Goal: Transaction & Acquisition: Purchase product/service

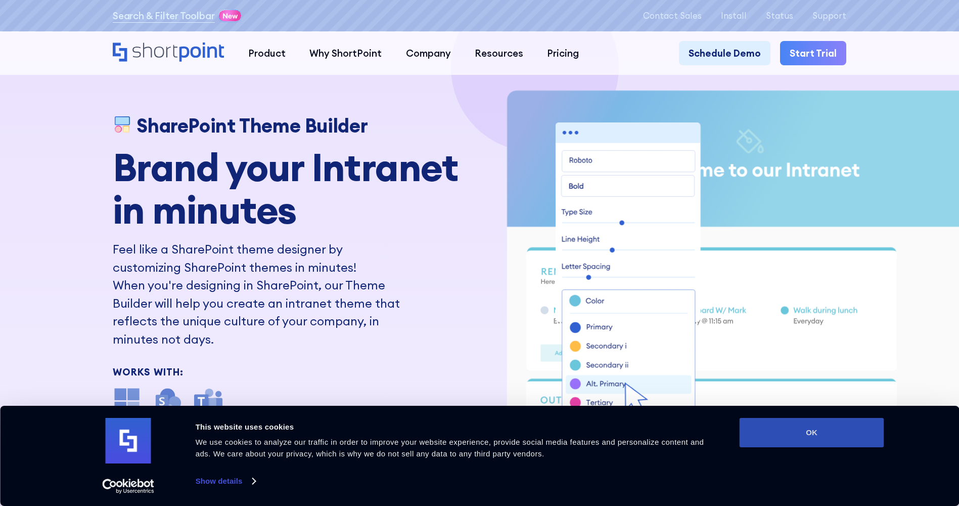
click at [751, 432] on button "OK" at bounding box center [812, 432] width 145 height 29
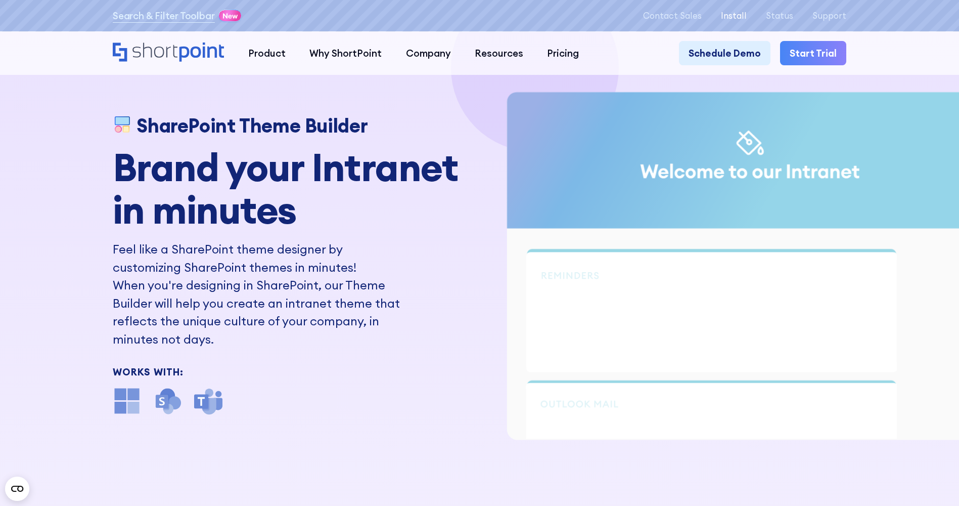
click at [745, 20] on p "Install" at bounding box center [734, 16] width 26 height 10
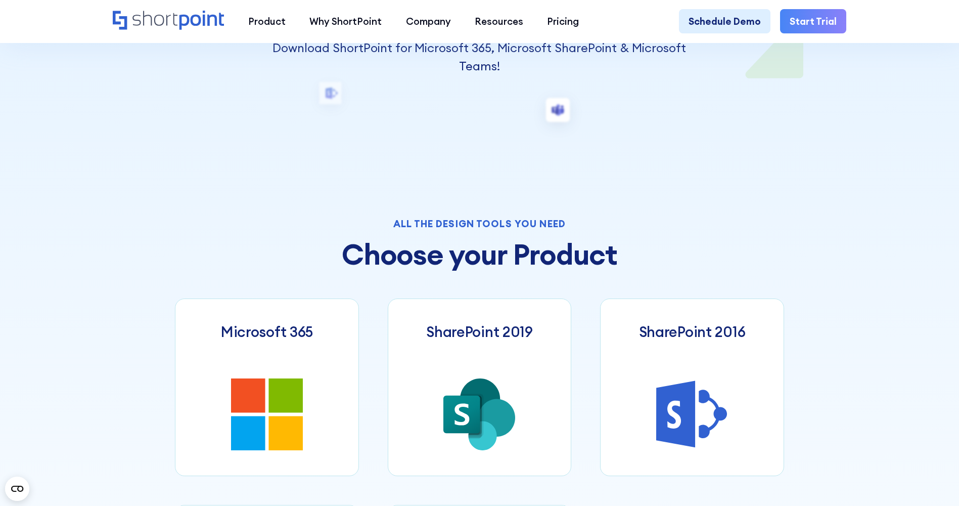
scroll to position [455, 0]
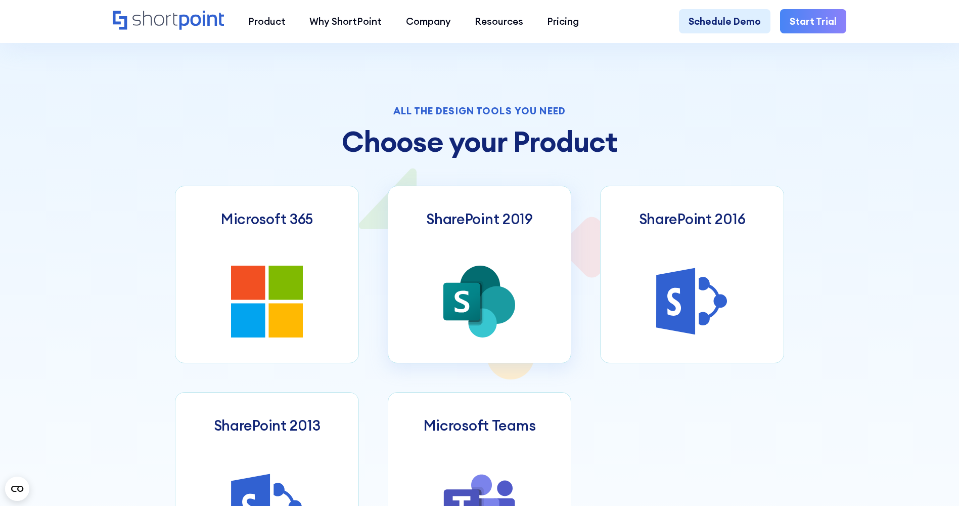
click at [488, 287] on icon at bounding box center [480, 285] width 40 height 41
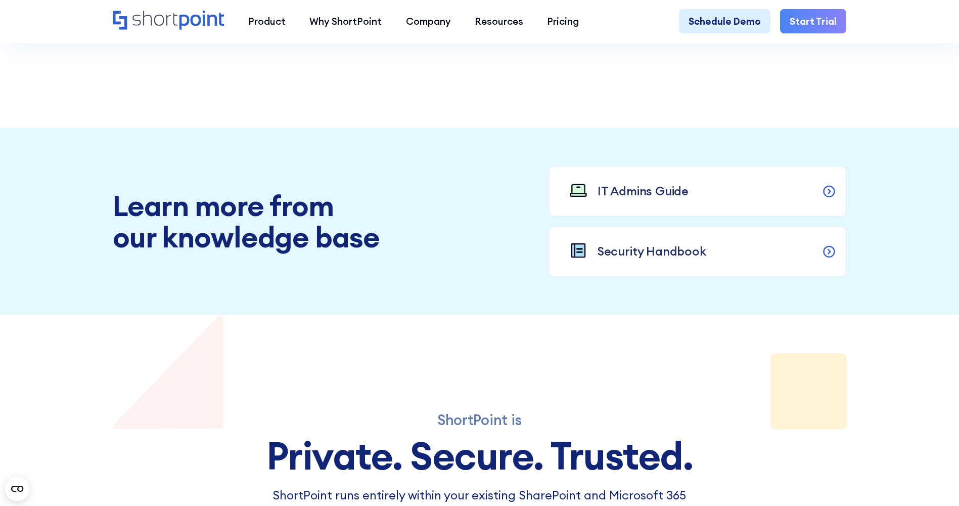
scroll to position [1062, 0]
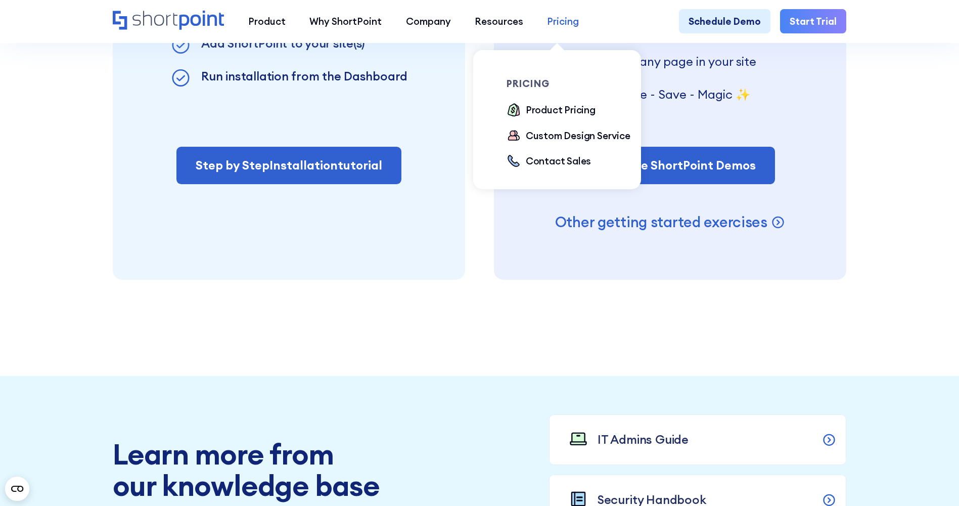
click at [553, 20] on div "Pricing" at bounding box center [563, 21] width 32 height 14
click at [544, 109] on div "Product Pricing" at bounding box center [561, 110] width 70 height 14
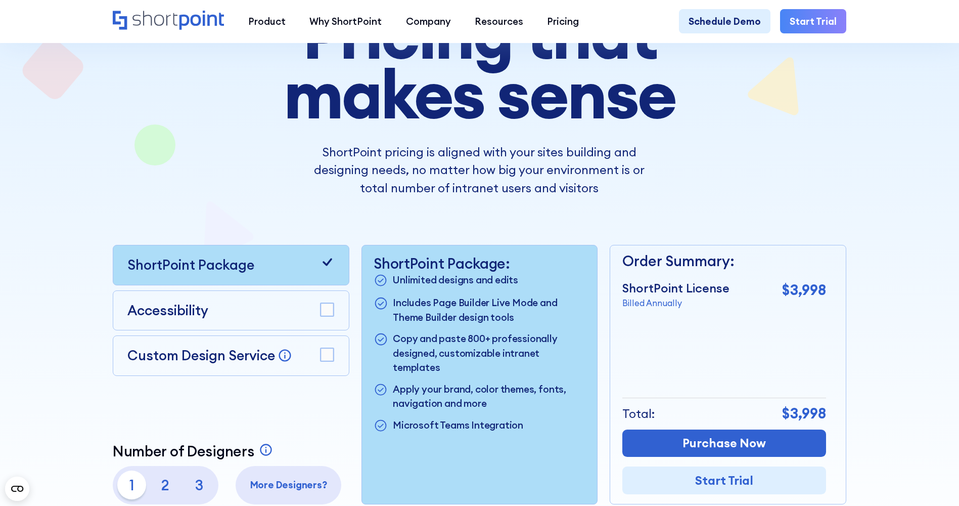
scroll to position [152, 0]
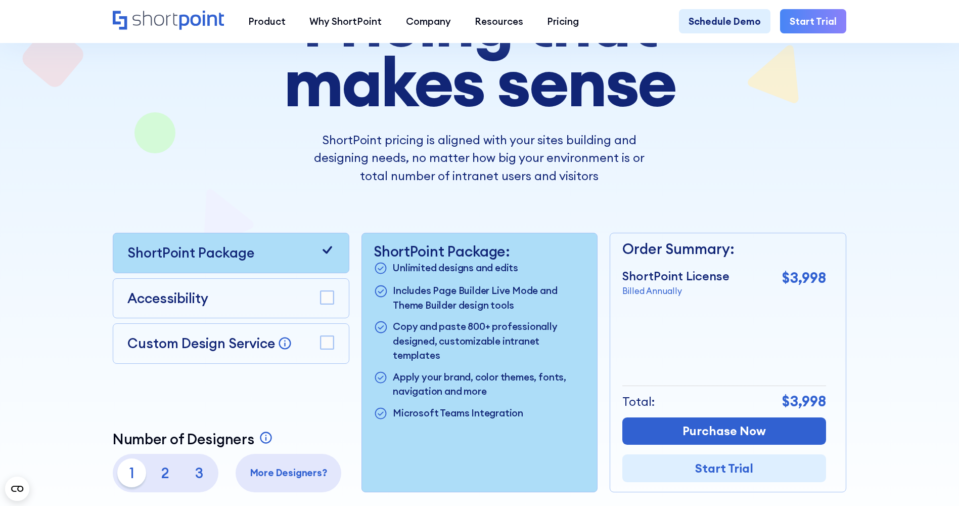
click at [279, 290] on div "Accessibility" at bounding box center [231, 298] width 237 height 40
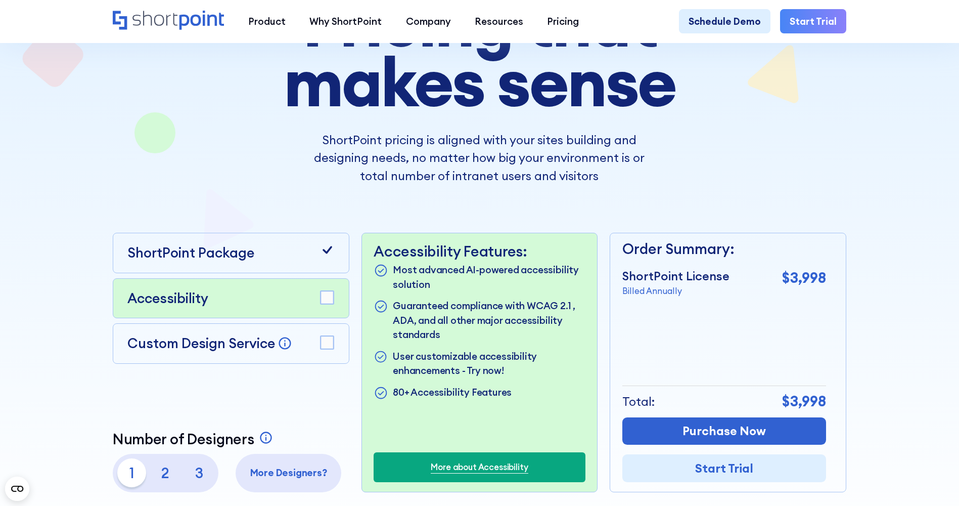
drag, startPoint x: 329, startPoint y: 302, endPoint x: 331, endPoint y: 285, distance: 17.8
click at [329, 302] on rect at bounding box center [327, 297] width 13 height 13
click at [331, 262] on div at bounding box center [327, 253] width 14 height 20
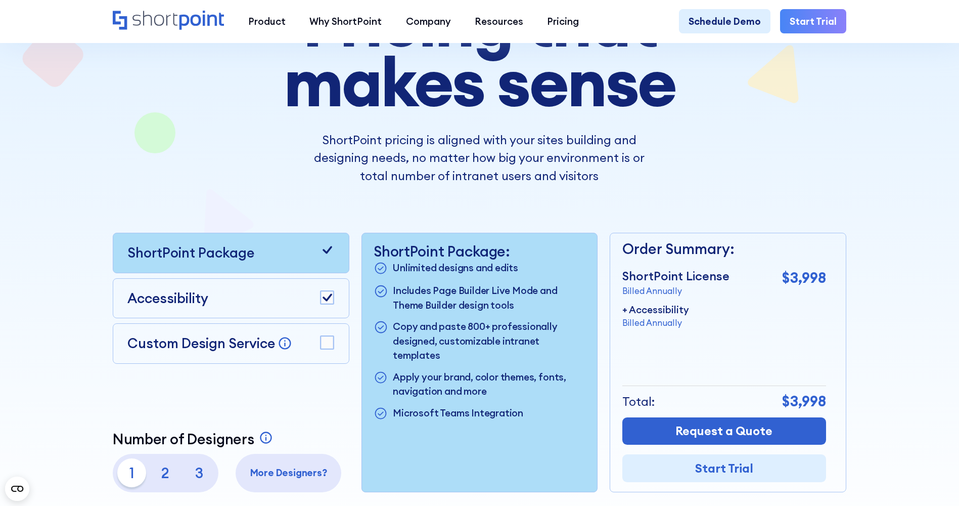
click at [329, 251] on icon at bounding box center [328, 250] width 10 height 8
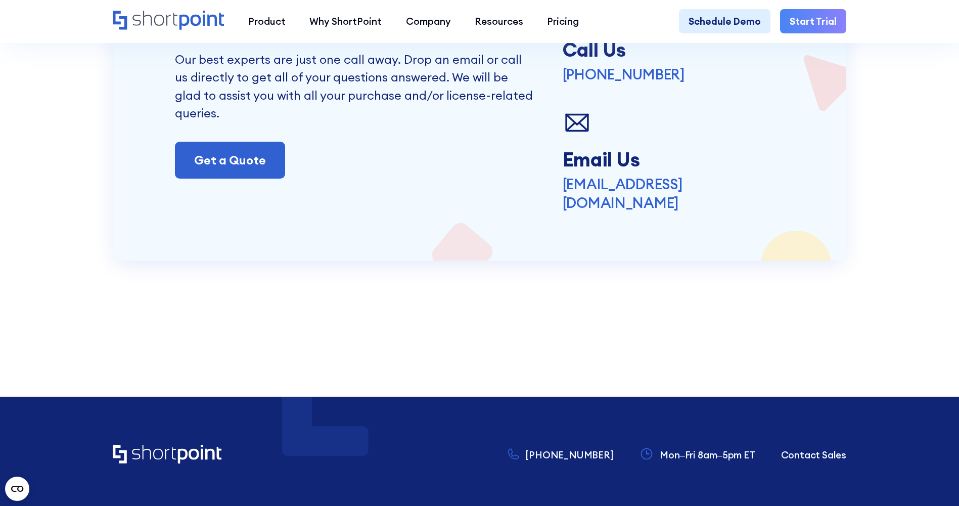
scroll to position [2781, 0]
